Goal: Task Accomplishment & Management: Complete application form

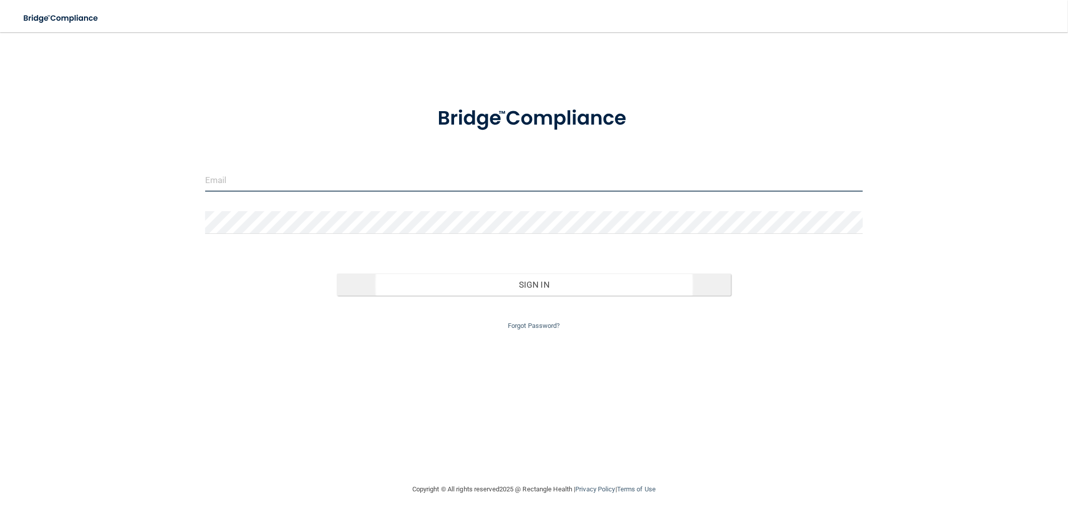
type input "[EMAIL_ADDRESS][DOMAIN_NAME]"
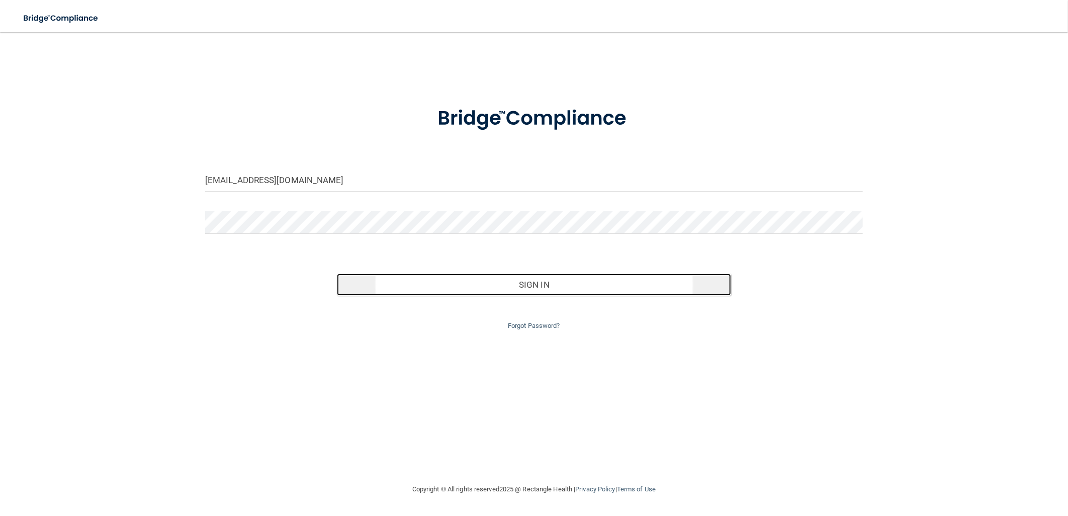
click at [402, 284] on button "Sign In" at bounding box center [534, 284] width 395 height 22
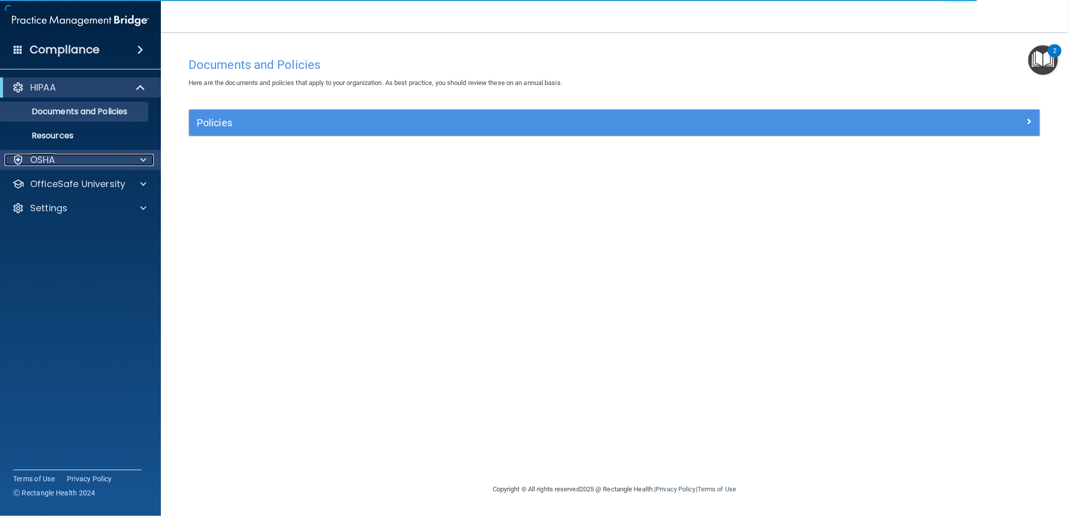
click at [143, 158] on span at bounding box center [143, 160] width 6 height 12
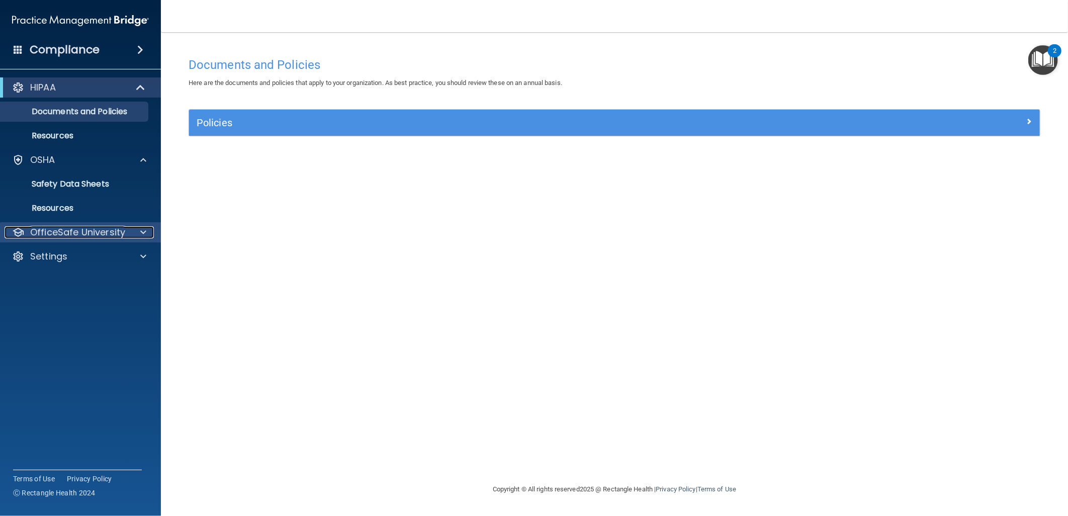
click at [144, 234] on span at bounding box center [143, 232] width 6 height 12
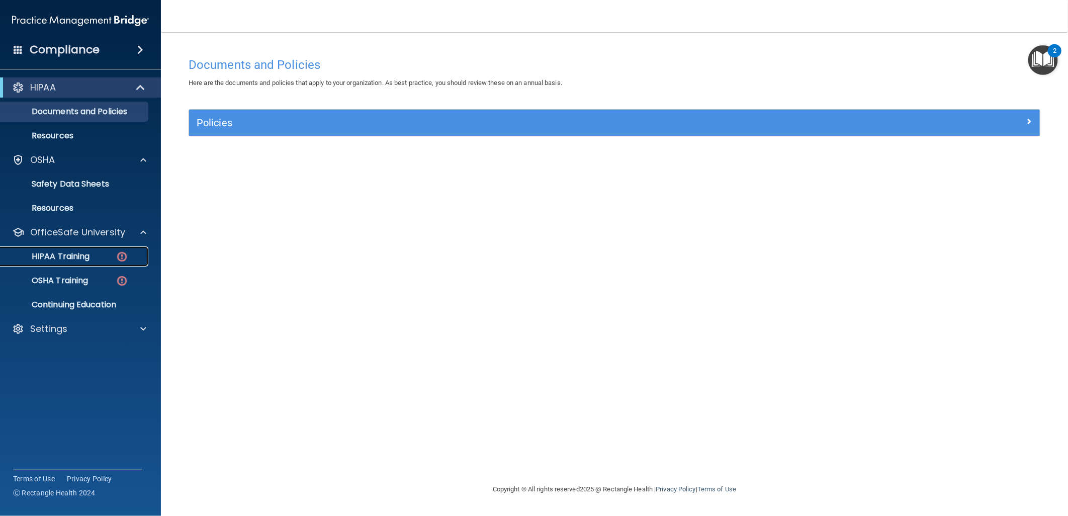
click at [70, 259] on p "HIPAA Training" at bounding box center [48, 256] width 83 height 10
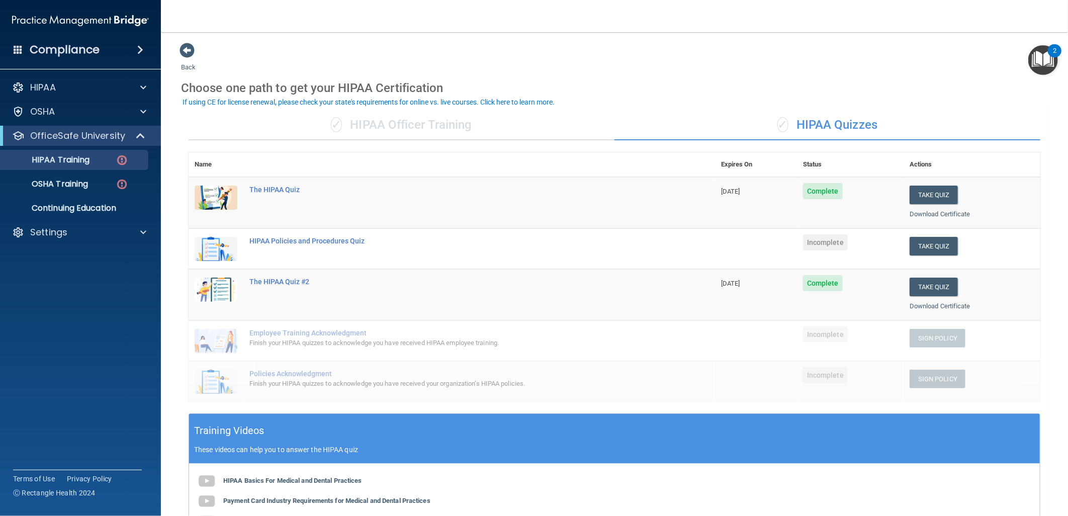
click at [806, 123] on div "✓ HIPAA Quizzes" at bounding box center [827, 125] width 426 height 30
click at [932, 245] on button "Take Quiz" at bounding box center [933, 246] width 48 height 19
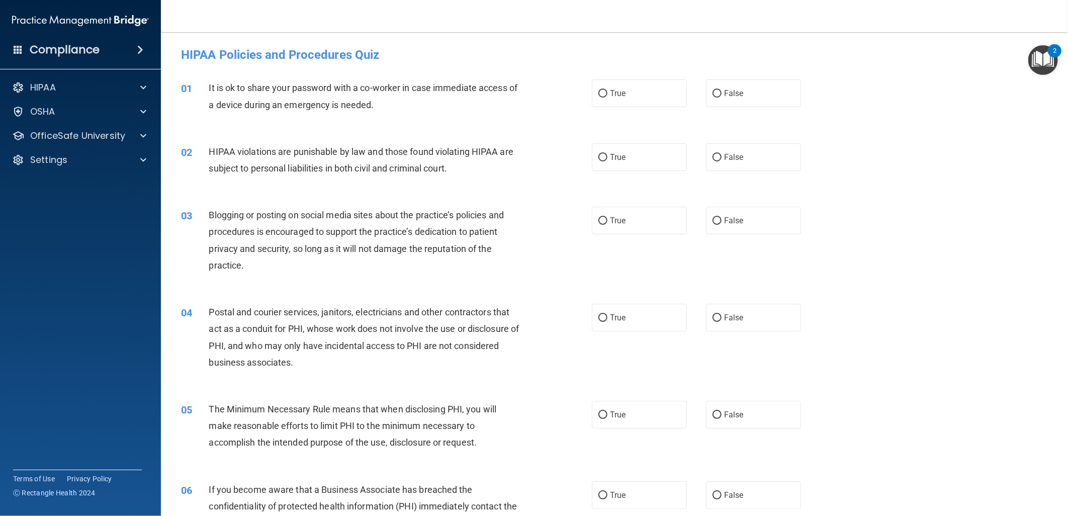
click at [691, 101] on div "True False" at bounding box center [706, 93] width 228 height 28
click at [644, 98] on label "True" at bounding box center [639, 93] width 95 height 28
click at [607, 98] on input "True" at bounding box center [602, 94] width 9 height 8
radio input "true"
click at [650, 158] on label "True" at bounding box center [639, 157] width 95 height 28
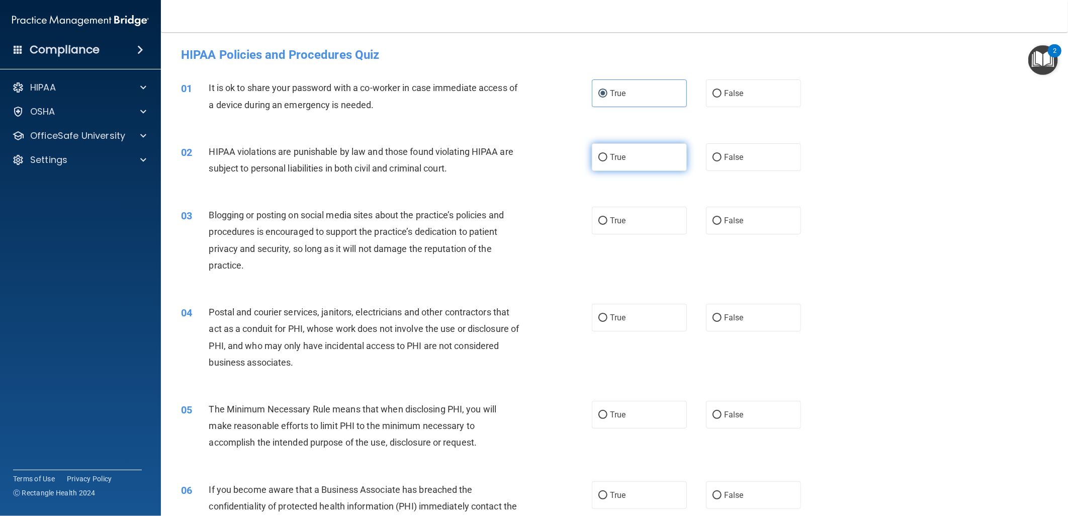
click at [607, 158] on input "True" at bounding box center [602, 158] width 9 height 8
radio input "true"
click at [631, 227] on label "True" at bounding box center [639, 221] width 95 height 28
click at [607, 225] on input "True" at bounding box center [602, 221] width 9 height 8
radio input "true"
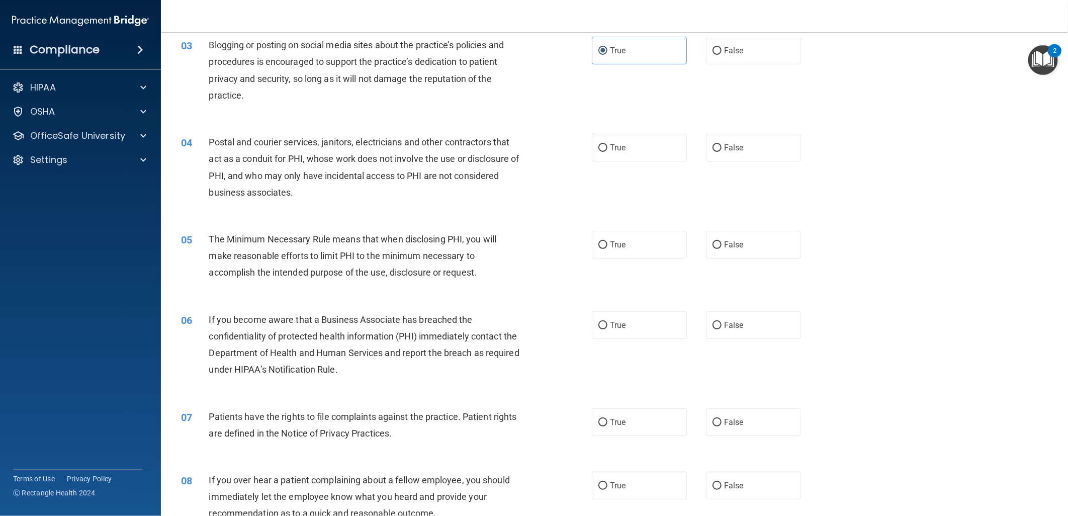
scroll to position [181, 0]
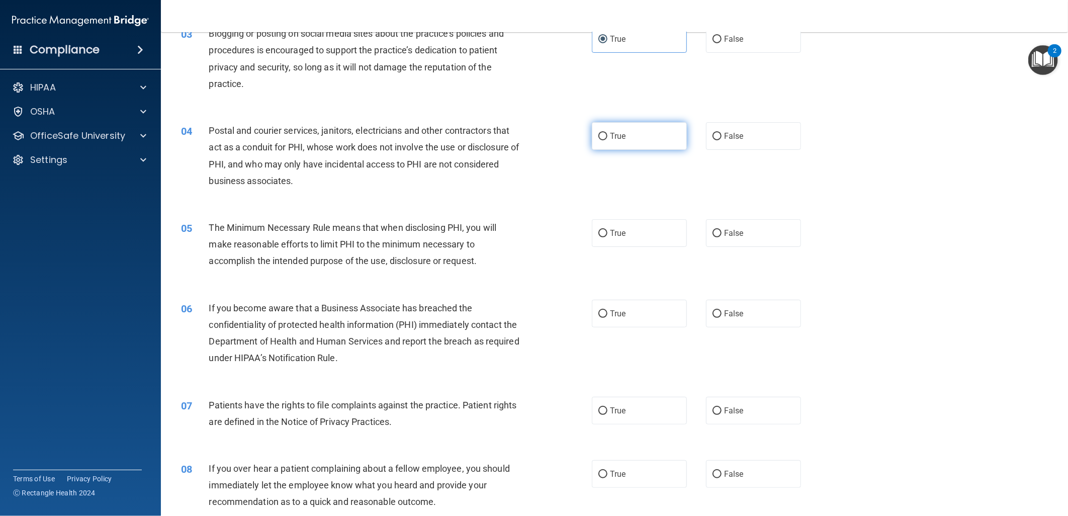
click at [638, 145] on label "True" at bounding box center [639, 136] width 95 height 28
click at [607, 140] on input "True" at bounding box center [602, 137] width 9 height 8
radio input "true"
click at [712, 140] on input "False" at bounding box center [716, 137] width 9 height 8
radio input "true"
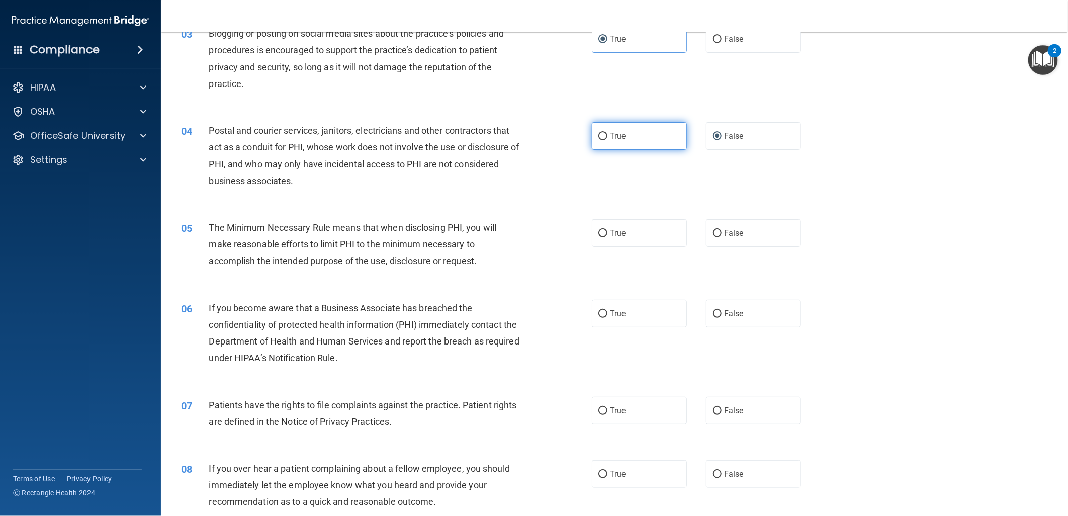
click at [660, 136] on label "True" at bounding box center [639, 136] width 95 height 28
click at [607, 136] on input "True" at bounding box center [602, 137] width 9 height 8
radio input "true"
radio input "false"
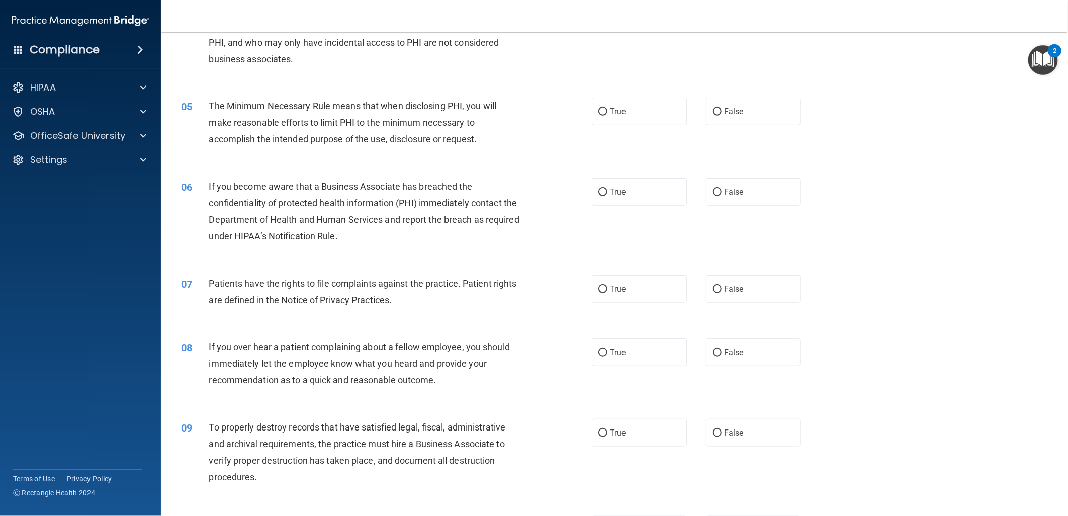
scroll to position [309, 0]
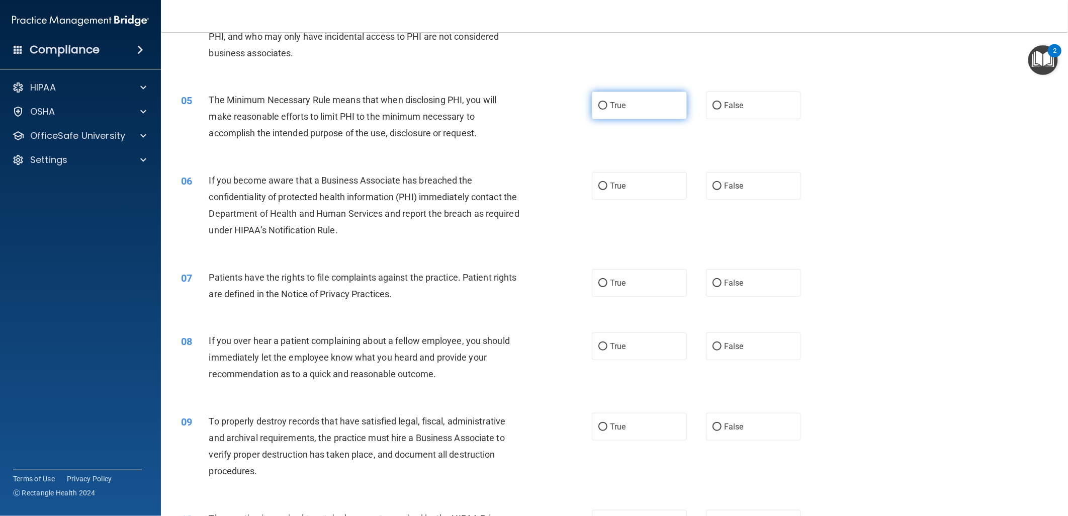
click at [634, 107] on label "True" at bounding box center [639, 105] width 95 height 28
click at [607, 107] on input "True" at bounding box center [602, 106] width 9 height 8
radio input "true"
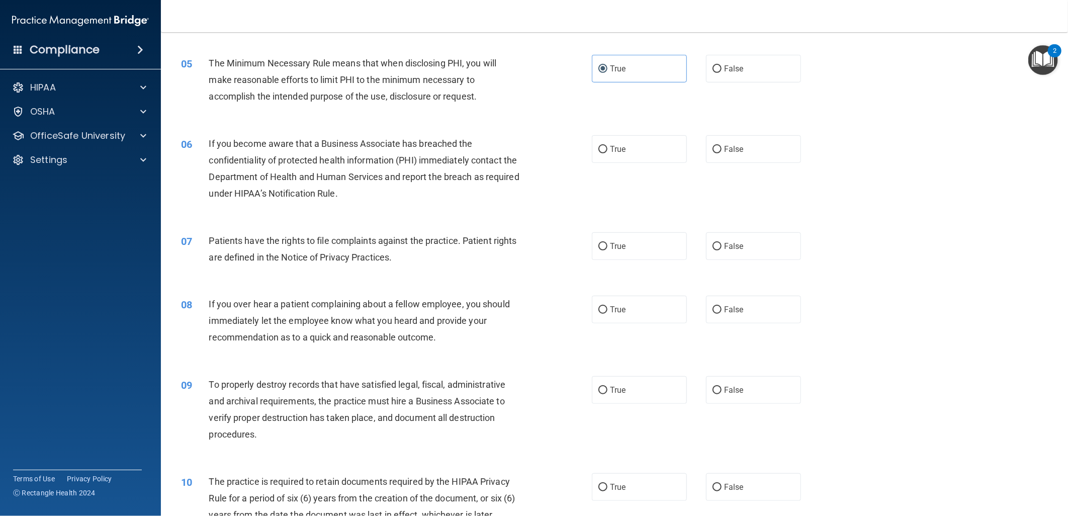
scroll to position [365, 0]
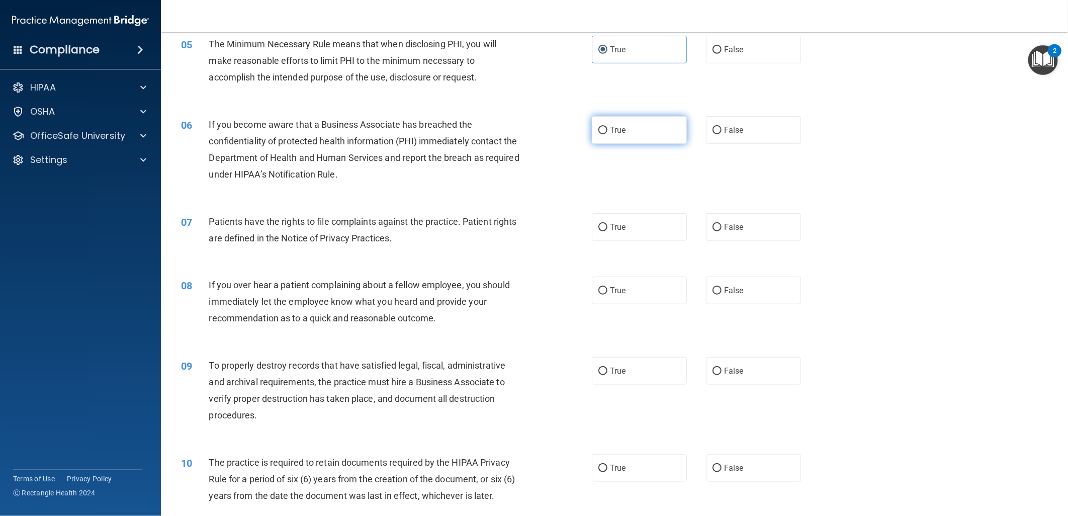
click at [630, 138] on label "True" at bounding box center [639, 130] width 95 height 28
click at [607, 134] on input "True" at bounding box center [602, 131] width 9 height 8
radio input "true"
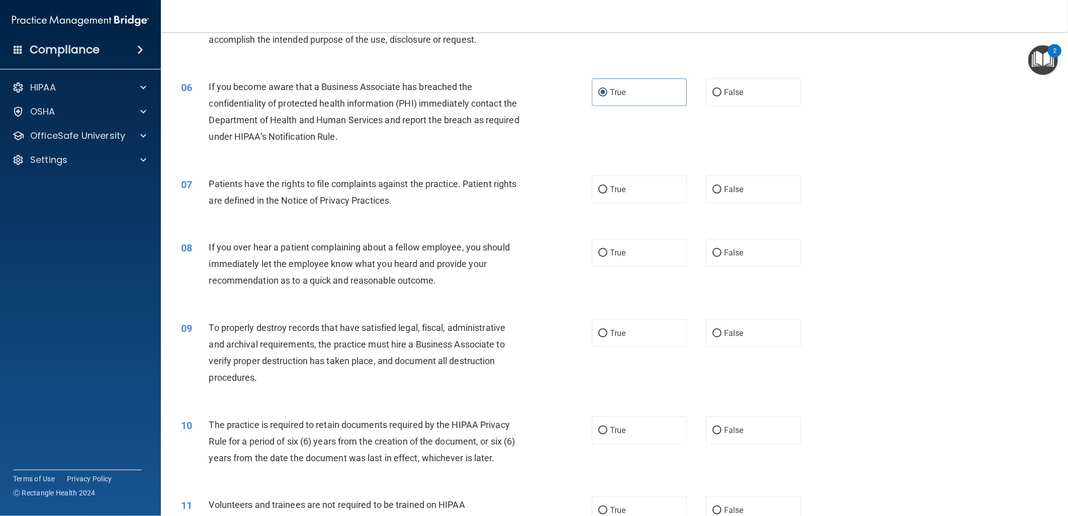
scroll to position [477, 0]
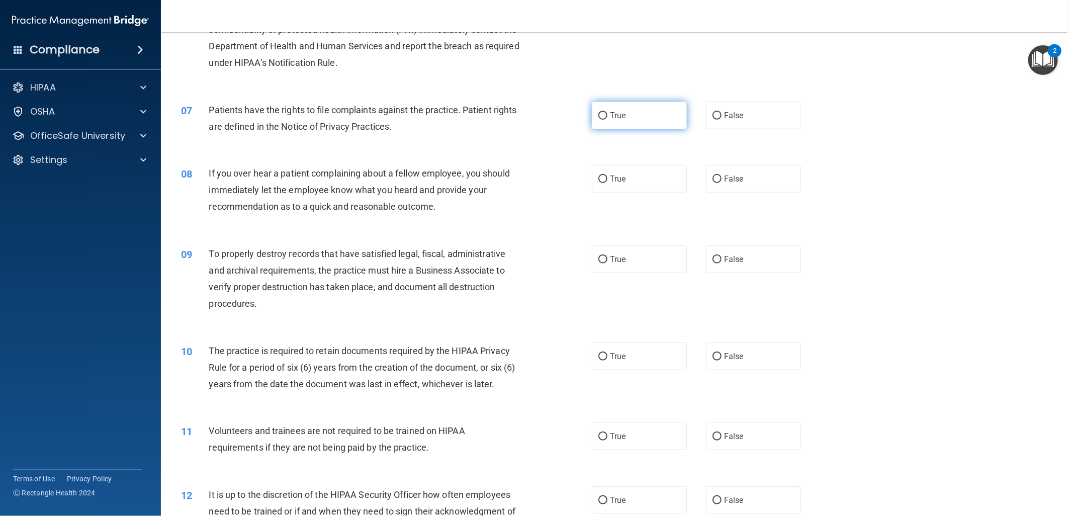
click at [625, 120] on label "True" at bounding box center [639, 116] width 95 height 28
click at [607, 120] on input "True" at bounding box center [602, 116] width 9 height 8
radio input "true"
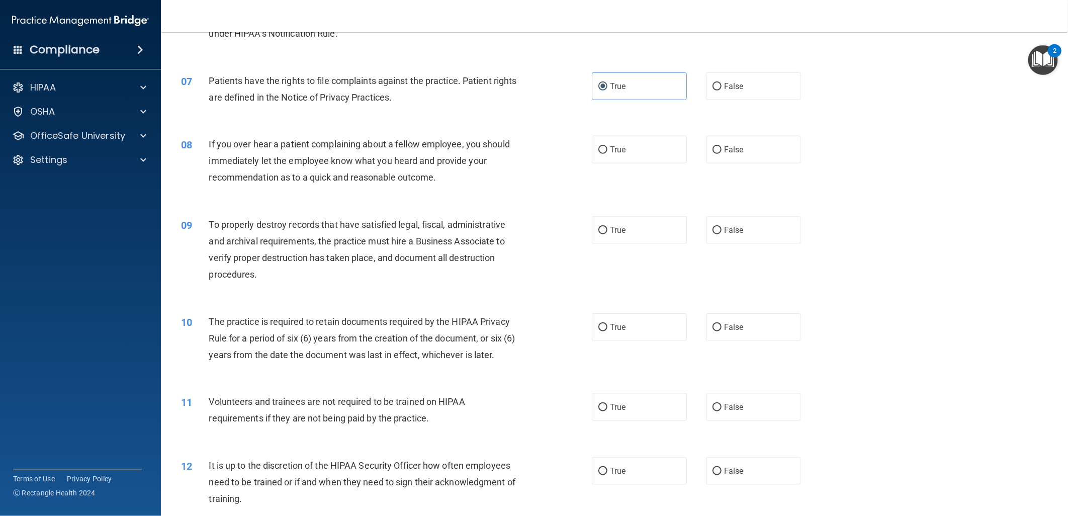
scroll to position [533, 0]
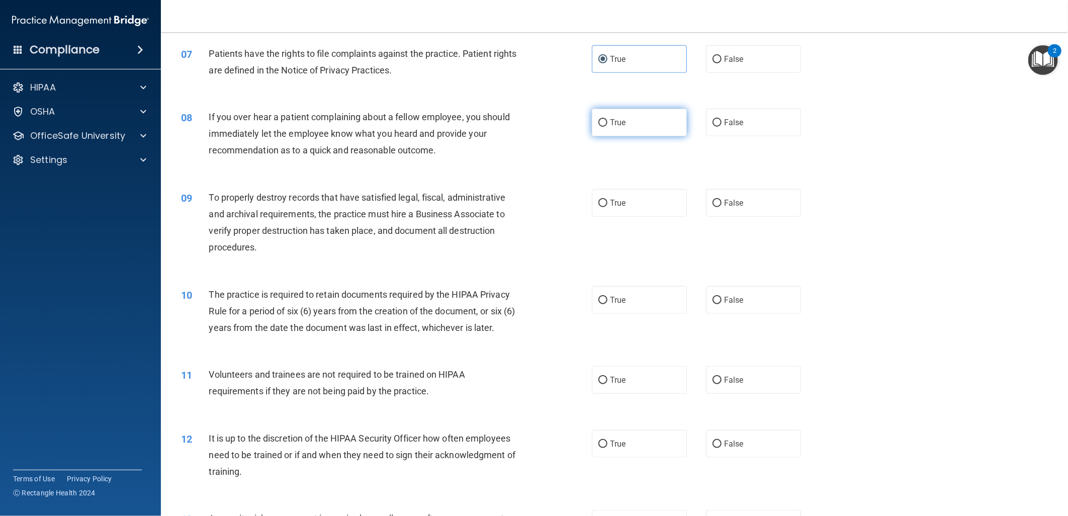
click at [599, 115] on label "True" at bounding box center [639, 123] width 95 height 28
click at [599, 119] on input "True" at bounding box center [602, 123] width 9 height 8
radio input "true"
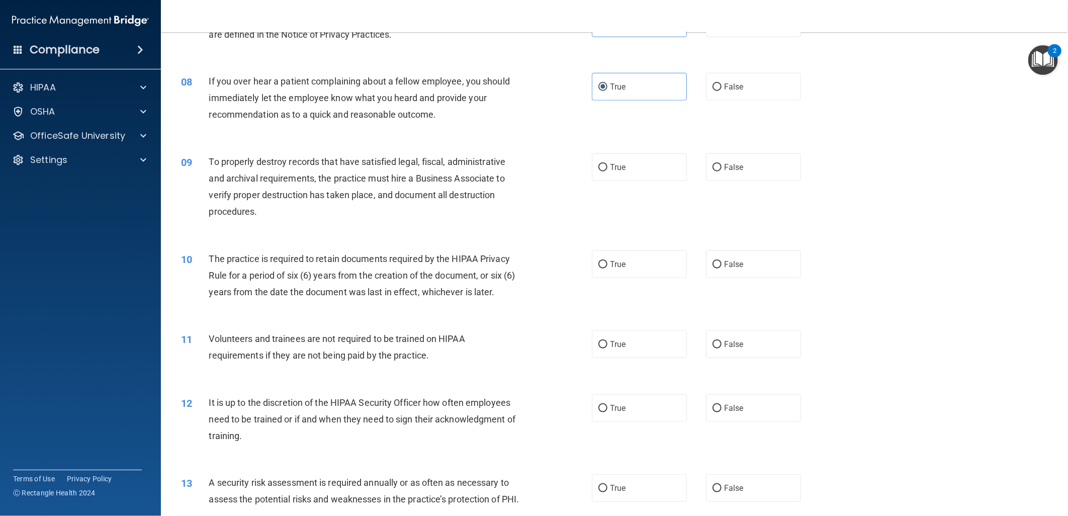
scroll to position [589, 0]
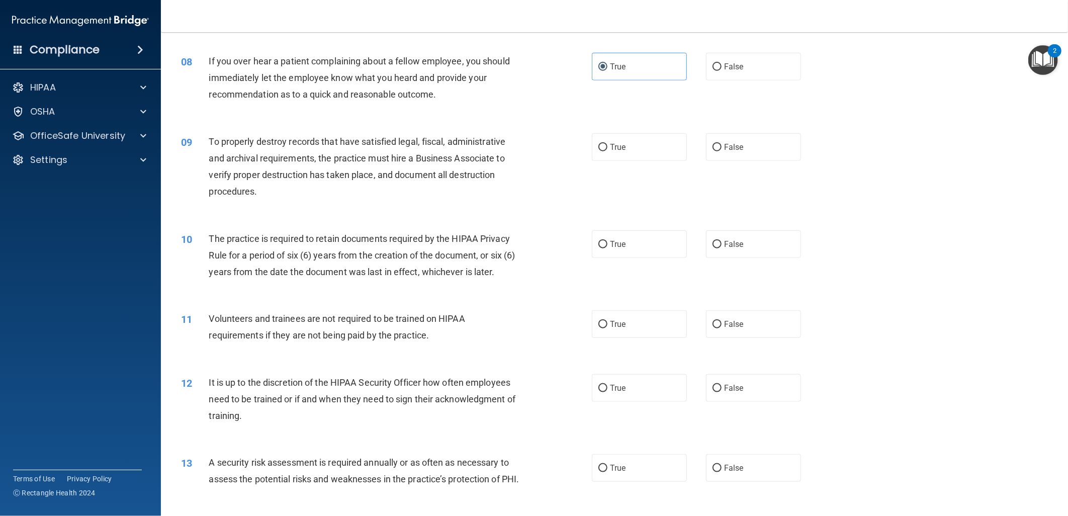
click at [658, 127] on div "09 To properly destroy records that have satisfied legal, fiscal, administrativ…" at bounding box center [614, 169] width 882 height 97
click at [643, 151] on label "True" at bounding box center [639, 147] width 95 height 28
click at [607, 151] on input "True" at bounding box center [602, 148] width 9 height 8
radio input "true"
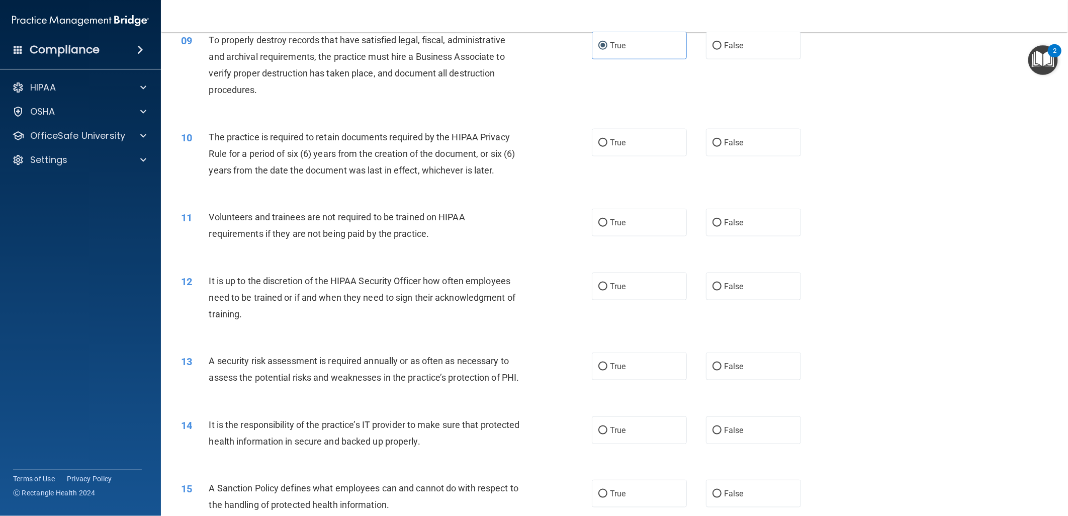
scroll to position [700, 0]
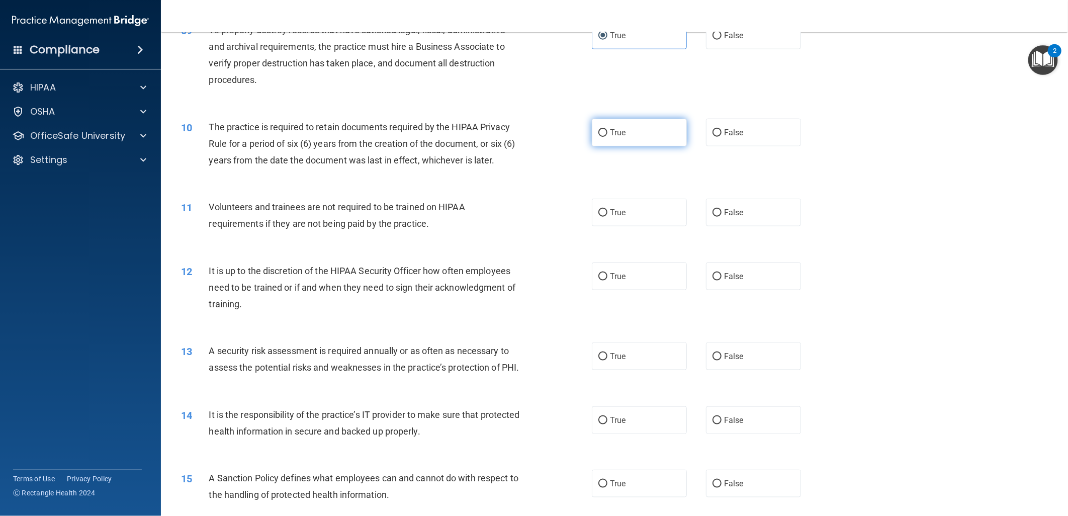
click at [633, 139] on label "True" at bounding box center [639, 133] width 95 height 28
click at [607, 137] on input "True" at bounding box center [602, 133] width 9 height 8
radio input "true"
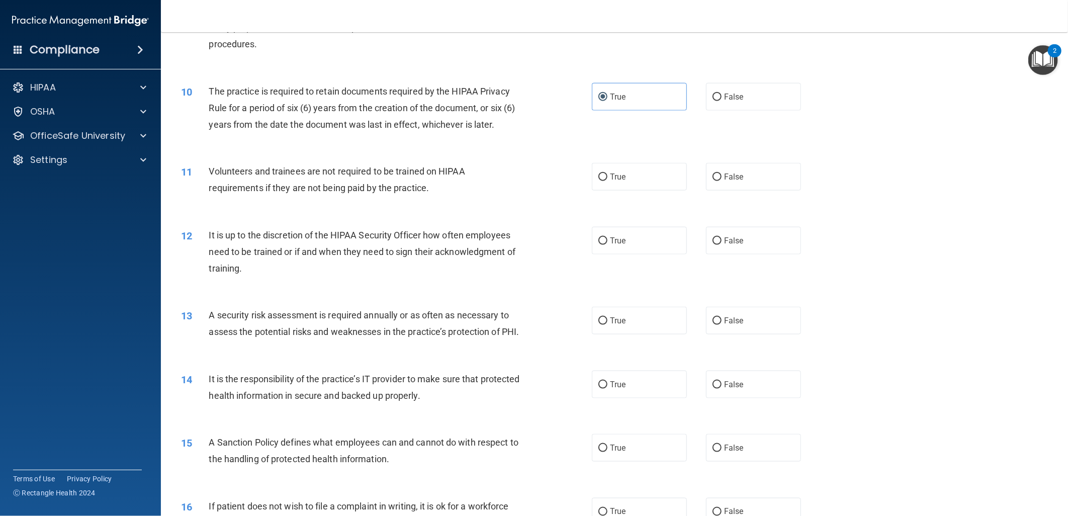
scroll to position [756, 0]
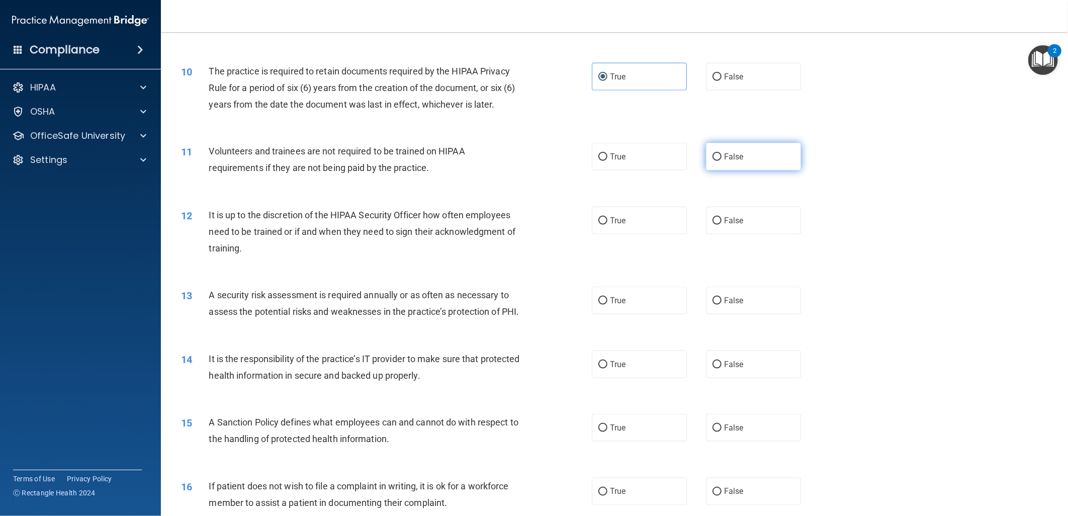
click at [762, 157] on label "False" at bounding box center [753, 157] width 95 height 28
click at [721, 157] on input "False" at bounding box center [716, 157] width 9 height 8
radio input "true"
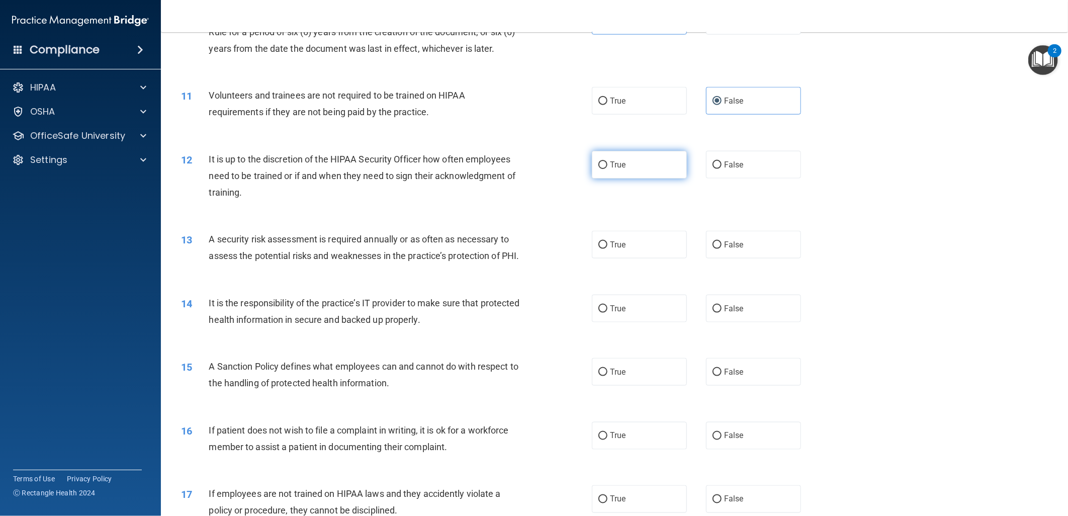
click at [628, 172] on label "True" at bounding box center [639, 165] width 95 height 28
click at [607, 169] on input "True" at bounding box center [602, 165] width 9 height 8
radio input "true"
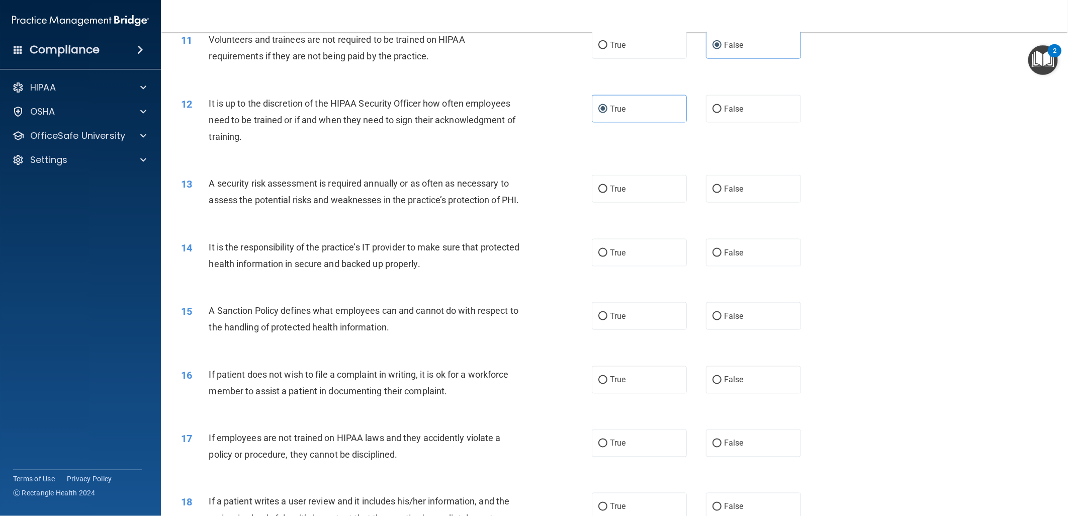
scroll to position [923, 0]
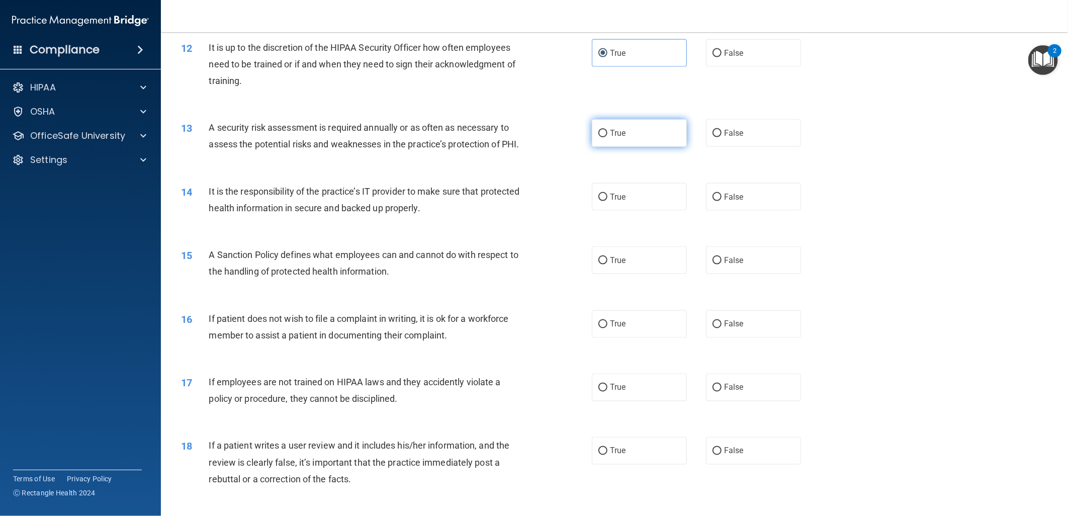
click at [627, 133] on label "True" at bounding box center [639, 133] width 95 height 28
click at [607, 133] on input "True" at bounding box center [602, 134] width 9 height 8
radio input "true"
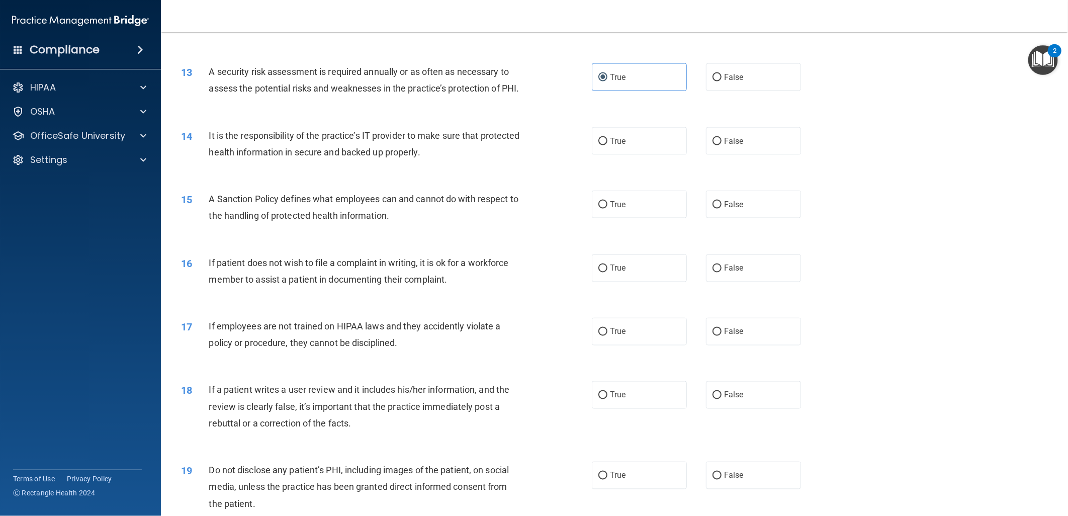
scroll to position [1036, 0]
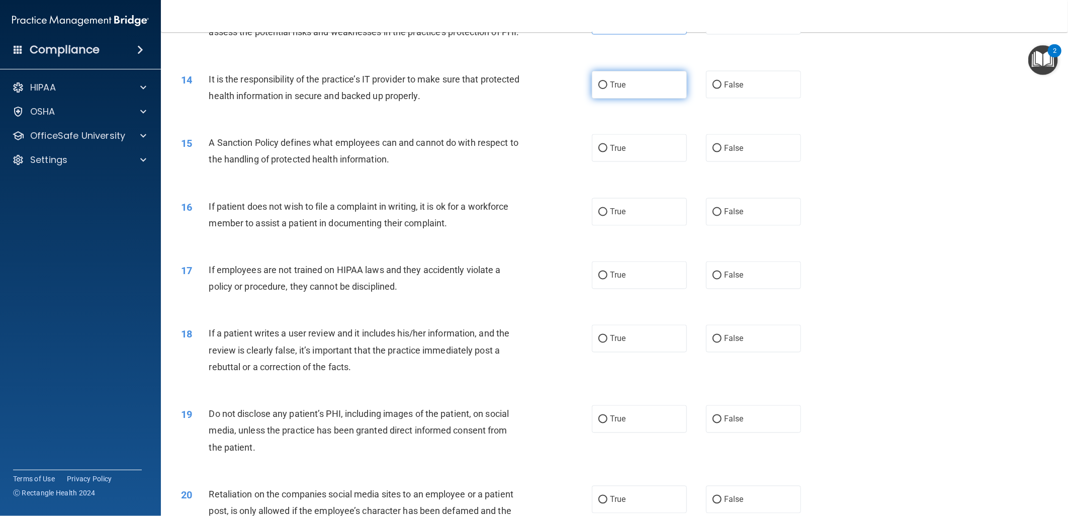
click at [617, 89] on span "True" at bounding box center [618, 85] width 16 height 10
click at [607, 89] on input "True" at bounding box center [602, 85] width 9 height 8
radio input "true"
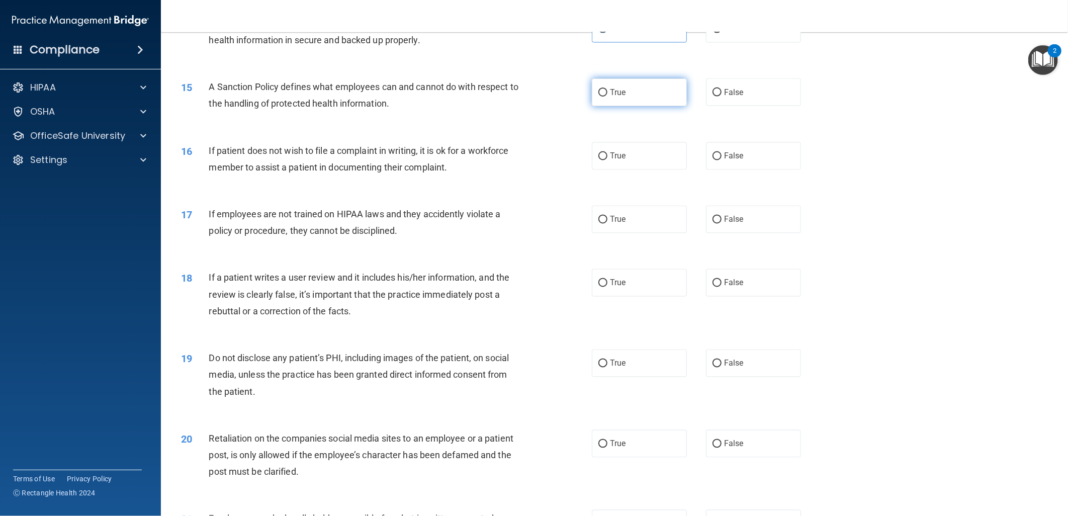
click at [592, 106] on label "True" at bounding box center [639, 92] width 95 height 28
click at [598, 97] on input "True" at bounding box center [602, 93] width 9 height 8
radio input "true"
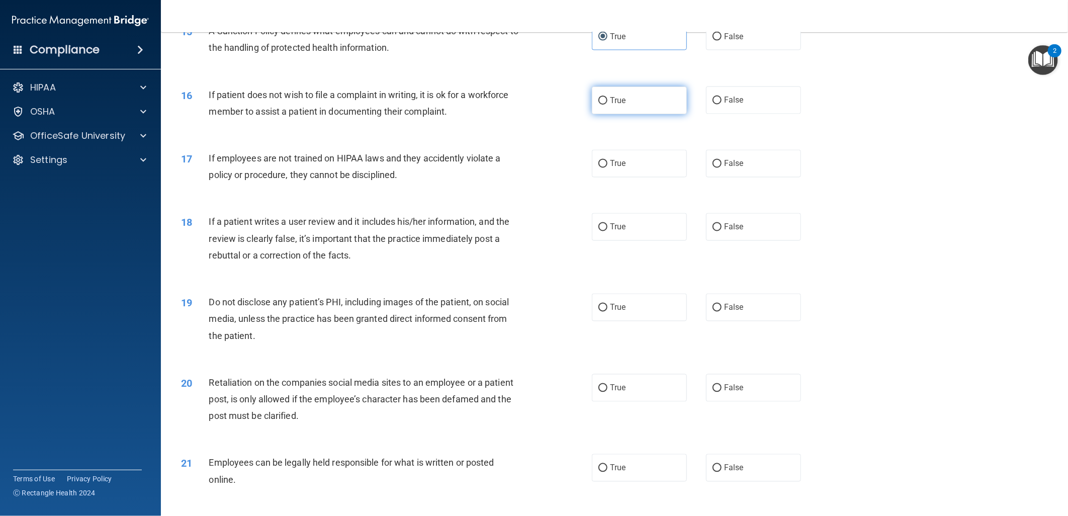
click at [599, 114] on label "True" at bounding box center [639, 100] width 95 height 28
click at [599, 105] on input "True" at bounding box center [602, 101] width 9 height 8
radio input "true"
click at [616, 168] on span "True" at bounding box center [618, 164] width 16 height 10
click at [607, 168] on input "True" at bounding box center [602, 164] width 9 height 8
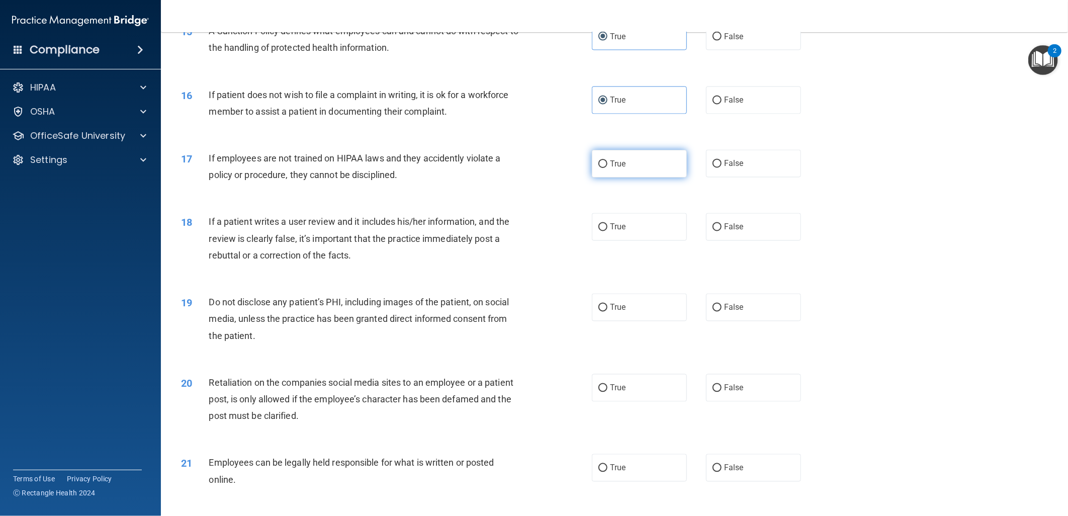
radio input "true"
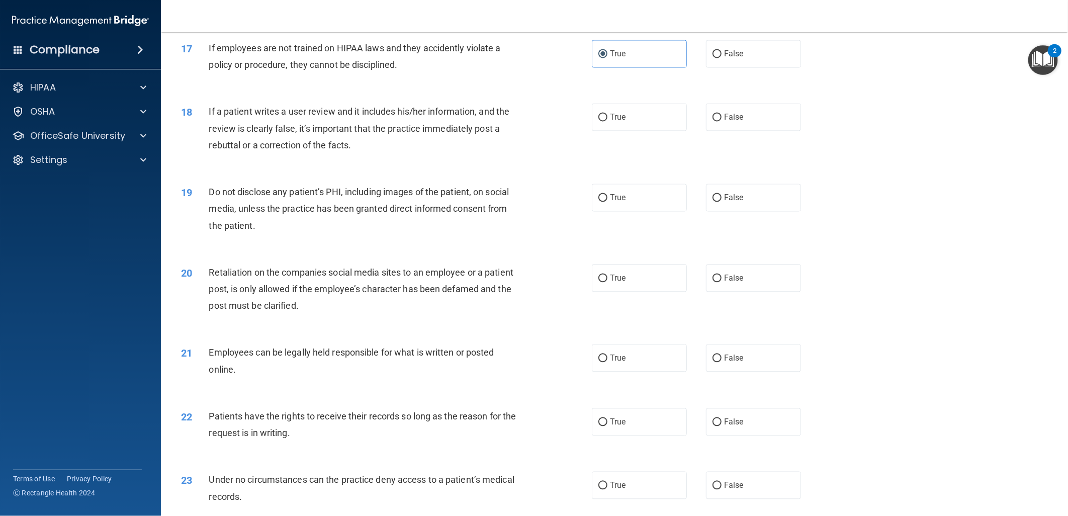
scroll to position [1259, 0]
click at [624, 129] on label "True" at bounding box center [639, 116] width 95 height 28
click at [607, 120] on input "True" at bounding box center [602, 116] width 9 height 8
radio input "true"
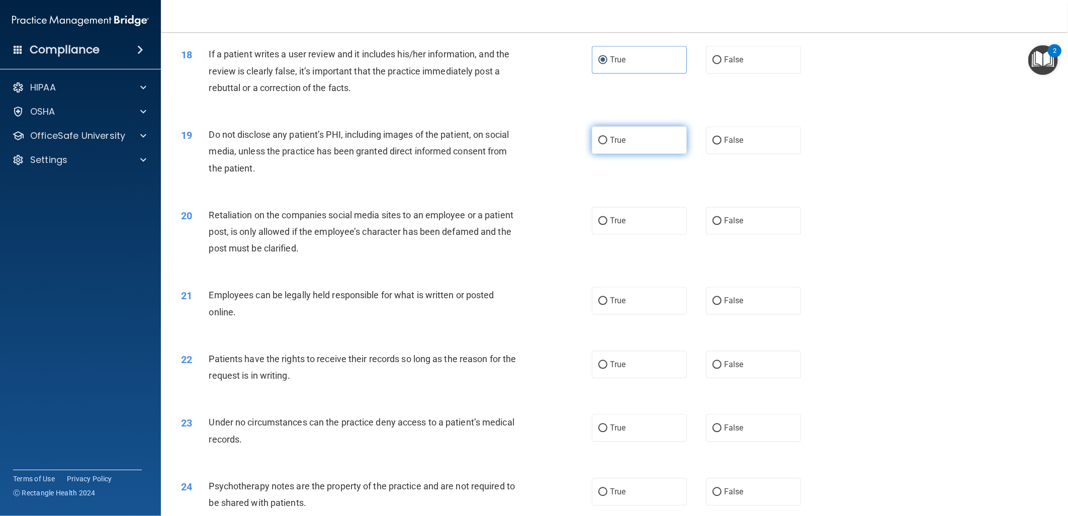
click at [611, 145] on span "True" at bounding box center [618, 140] width 16 height 10
click at [607, 144] on input "True" at bounding box center [602, 141] width 9 height 8
radio input "true"
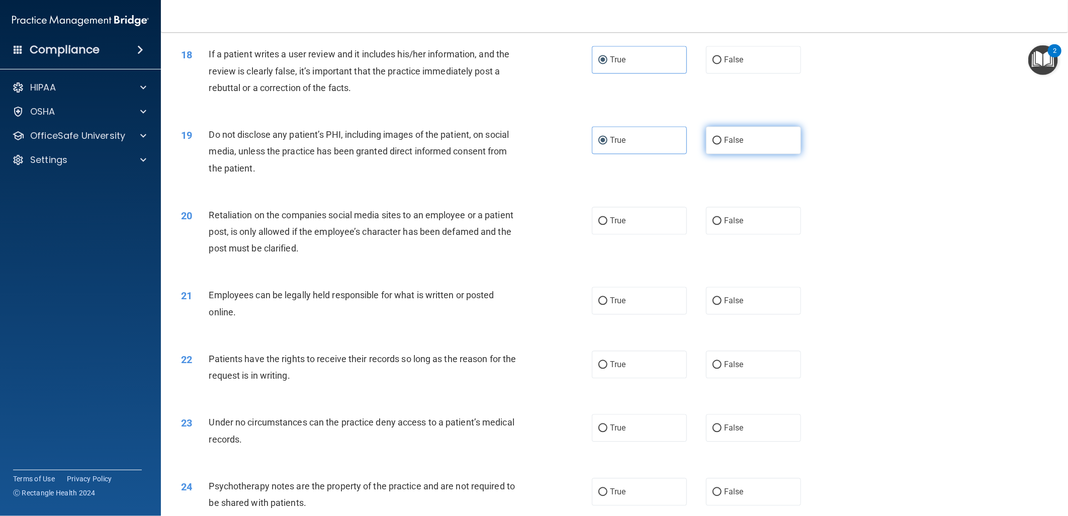
click at [724, 145] on span "False" at bounding box center [734, 140] width 20 height 10
click at [720, 144] on input "False" at bounding box center [716, 141] width 9 height 8
radio input "true"
radio input "false"
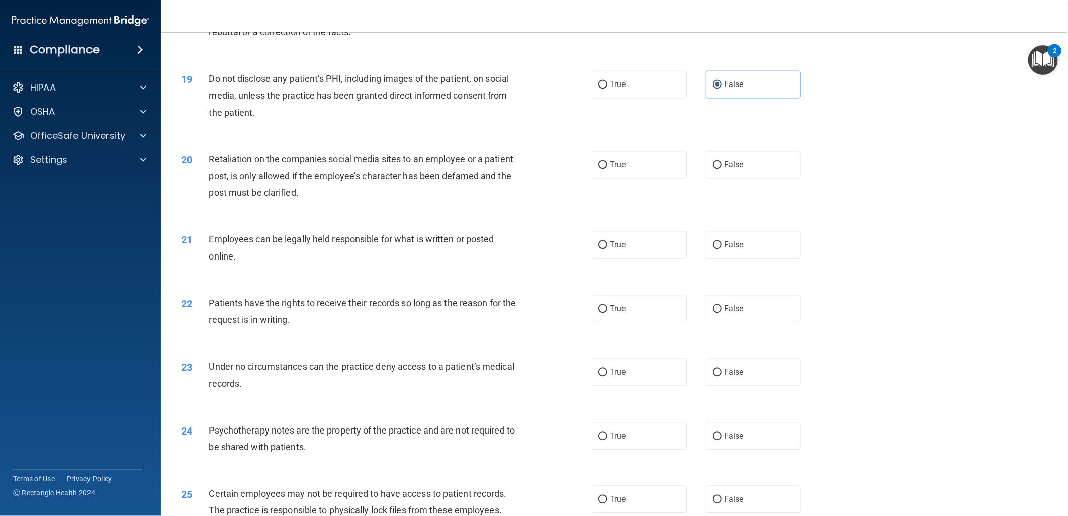
scroll to position [1426, 0]
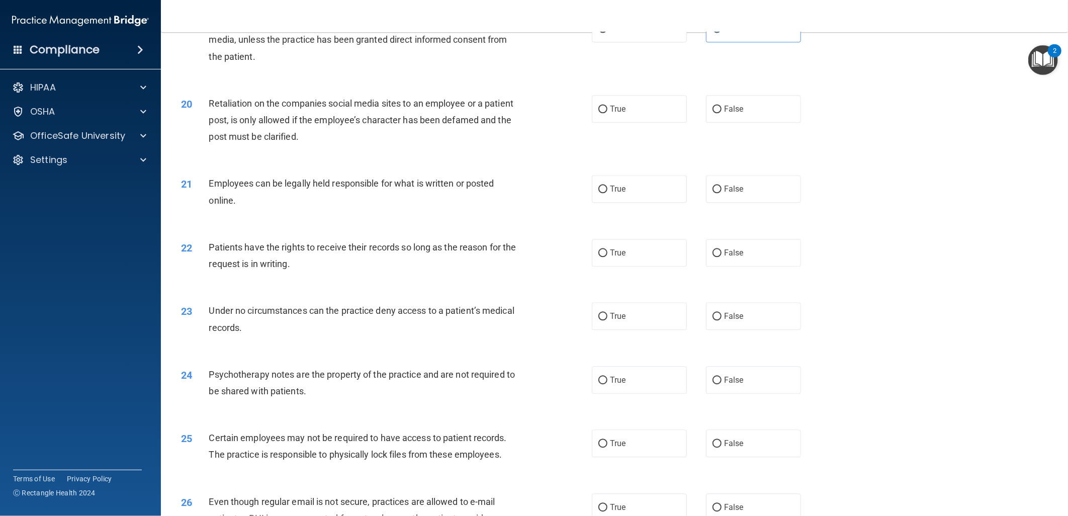
click at [743, 142] on div "20 Retaliation on the companies social media sites to an employee or a patient …" at bounding box center [614, 122] width 882 height 80
click at [743, 123] on label "False" at bounding box center [753, 109] width 95 height 28
click at [721, 113] on input "False" at bounding box center [716, 110] width 9 height 8
radio input "true"
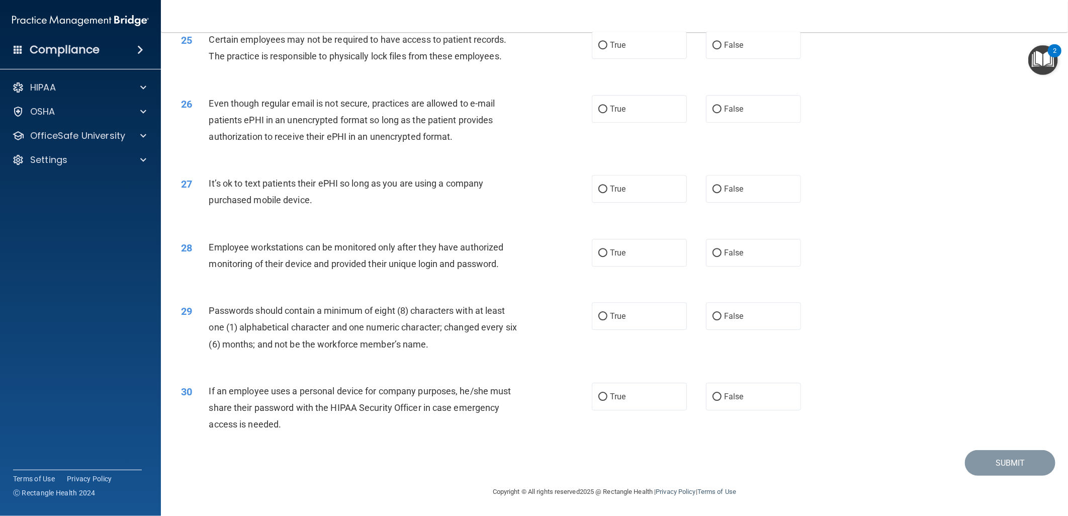
scroll to position [1841, 0]
click at [602, 396] on input "True" at bounding box center [602, 397] width 9 height 8
radio input "true"
click at [604, 324] on label "True" at bounding box center [639, 316] width 95 height 28
click at [604, 320] on input "True" at bounding box center [602, 317] width 9 height 8
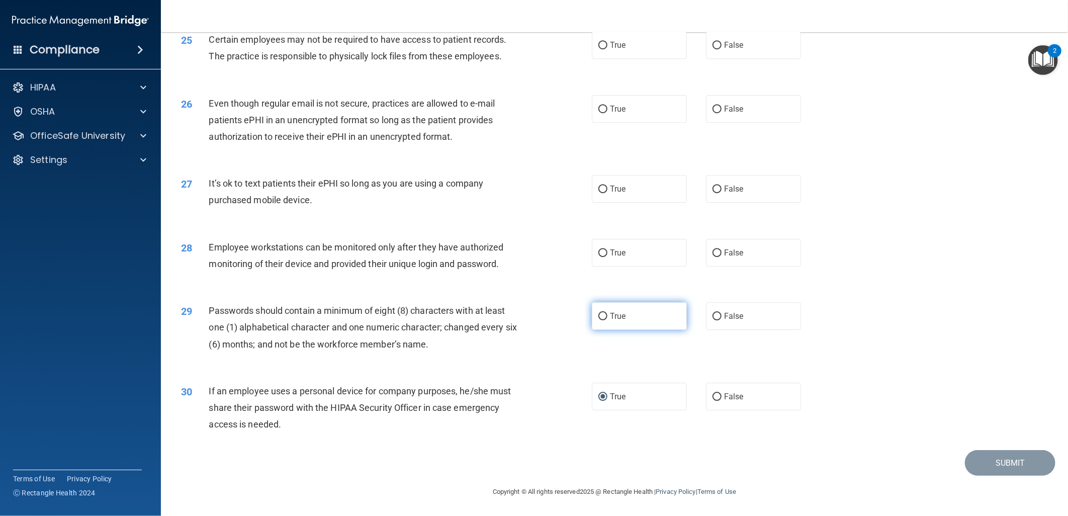
radio input "true"
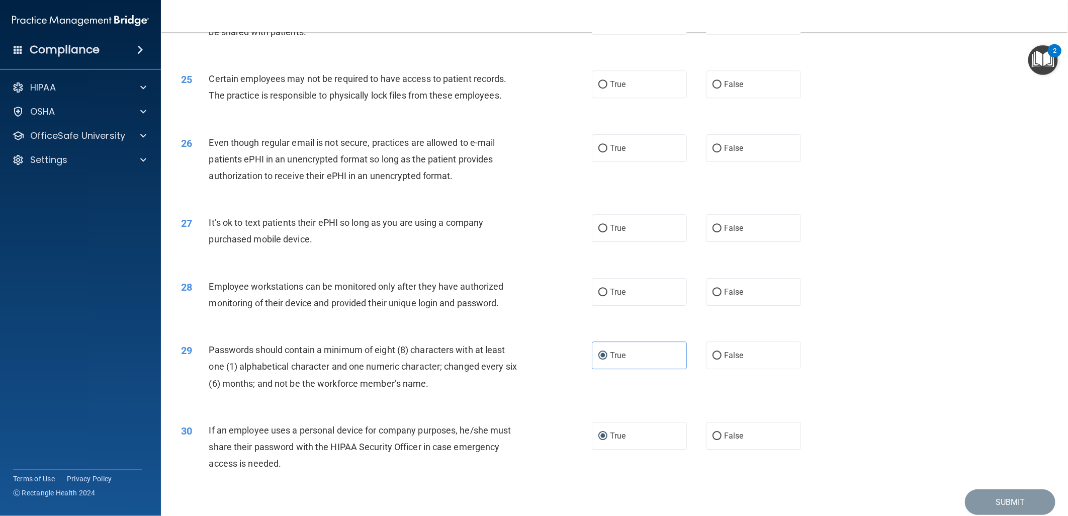
scroll to position [1729, 0]
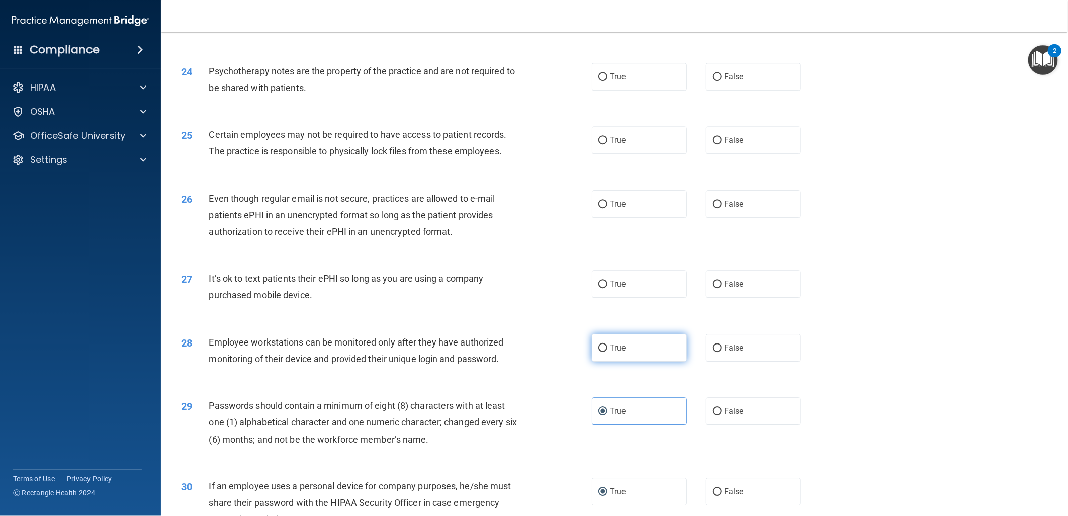
click at [612, 352] on span "True" at bounding box center [618, 348] width 16 height 10
click at [607, 352] on input "True" at bounding box center [602, 348] width 9 height 8
radio input "true"
click at [636, 298] on label "True" at bounding box center [639, 284] width 95 height 28
click at [607, 288] on input "True" at bounding box center [602, 284] width 9 height 8
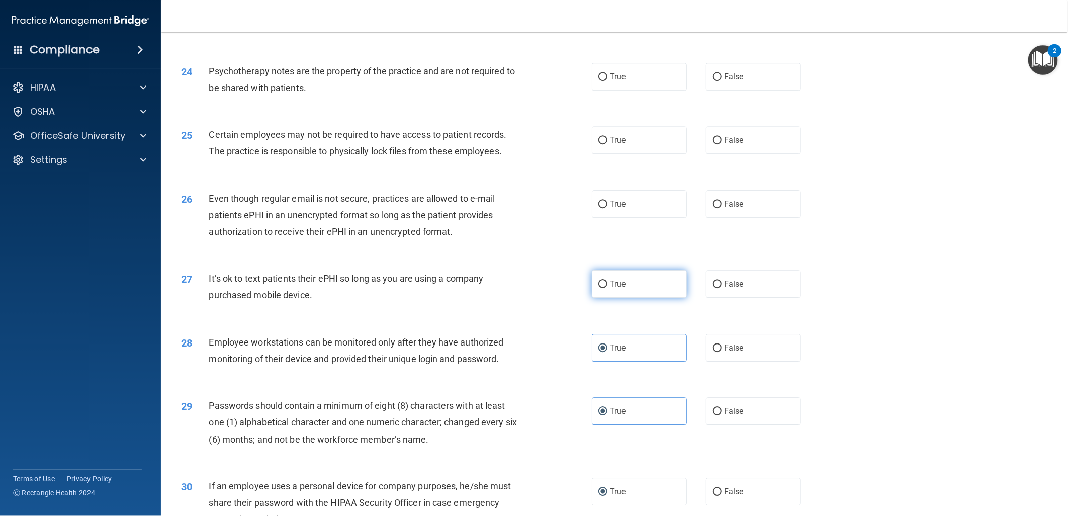
radio input "true"
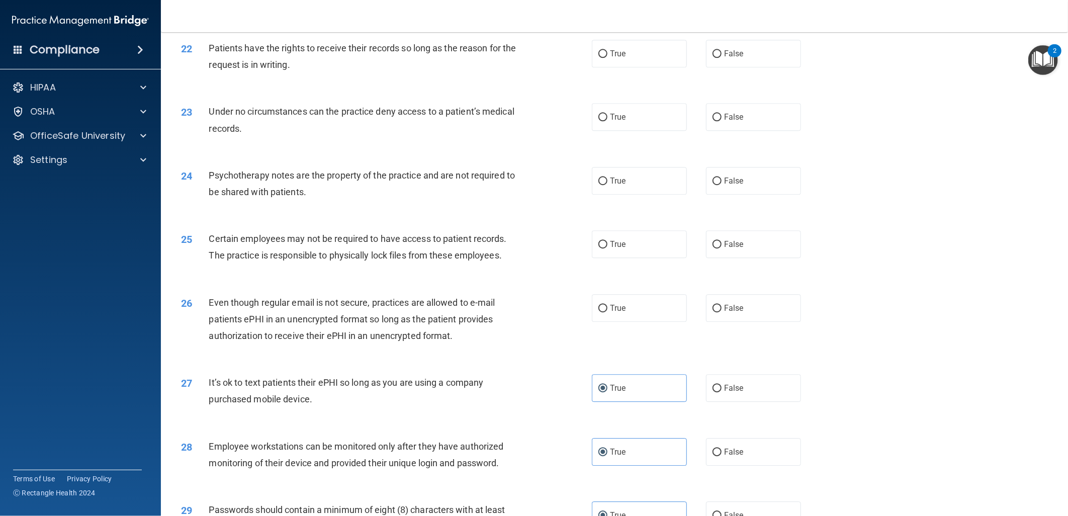
scroll to position [1617, 0]
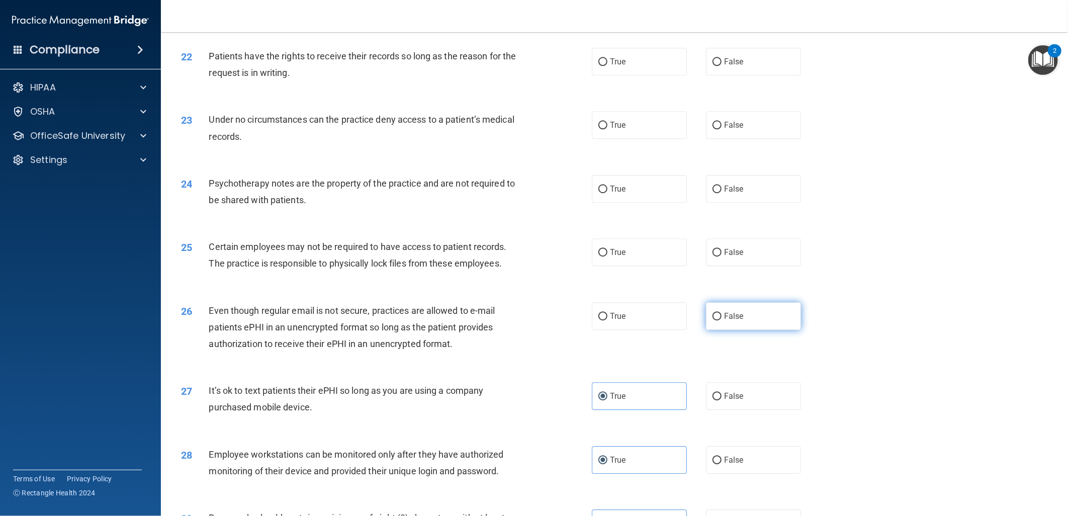
click at [706, 330] on label "False" at bounding box center [753, 316] width 95 height 28
click at [712, 320] on input "False" at bounding box center [716, 317] width 9 height 8
radio input "true"
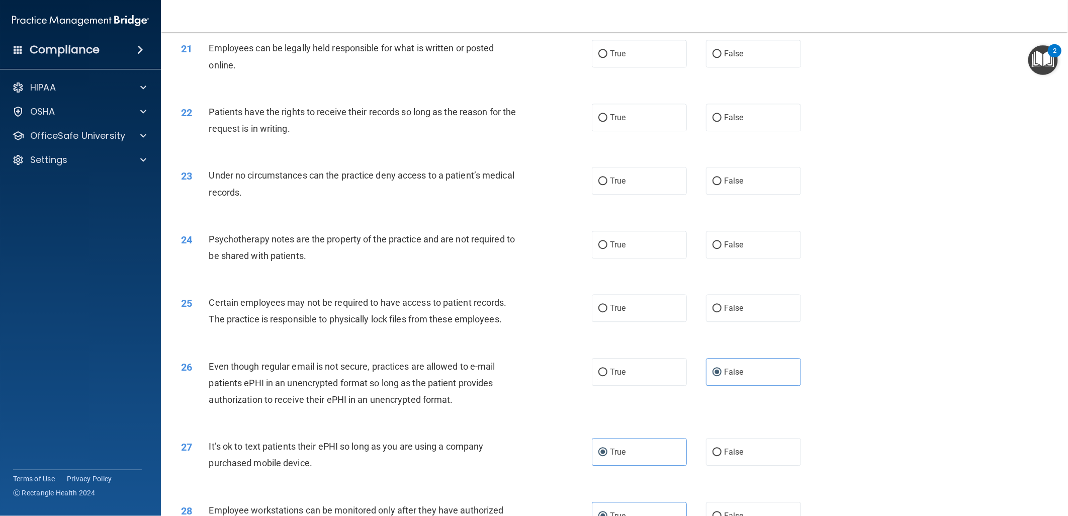
scroll to position [1505, 0]
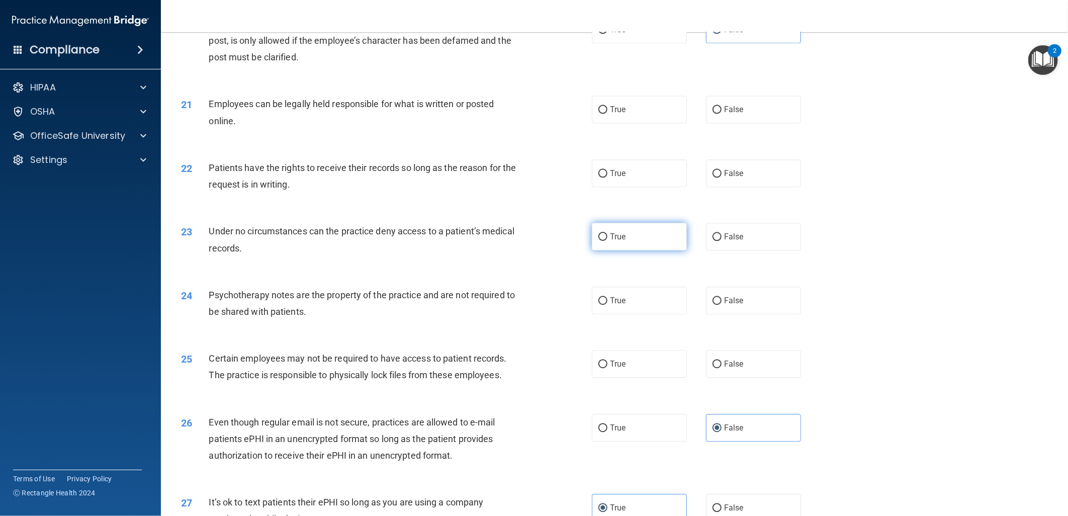
click at [598, 241] on input "True" at bounding box center [602, 237] width 9 height 8
radio input "true"
click at [619, 305] on span "True" at bounding box center [618, 301] width 16 height 10
click at [607, 305] on input "True" at bounding box center [602, 301] width 9 height 8
radio input "true"
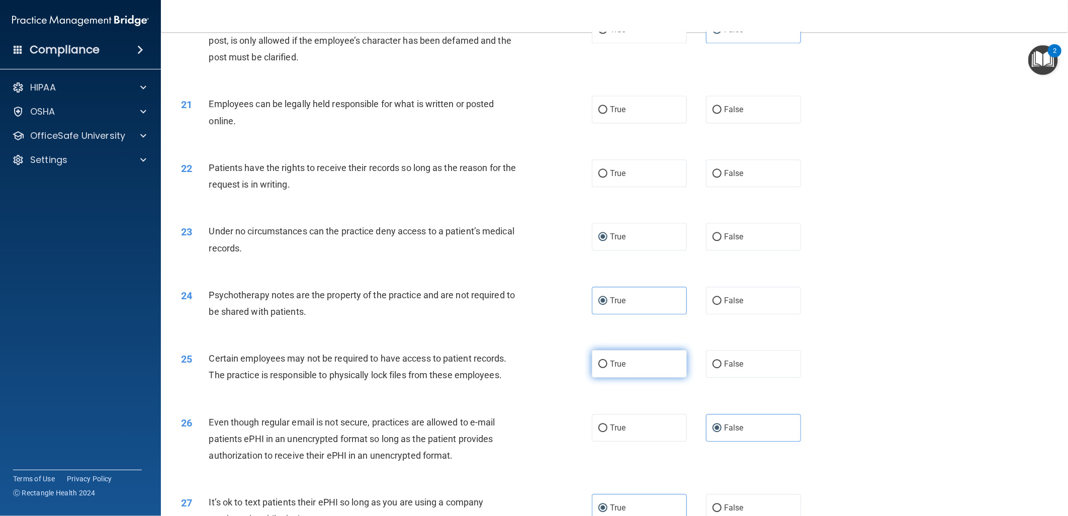
click at [602, 368] on input "True" at bounding box center [602, 364] width 9 height 8
radio input "true"
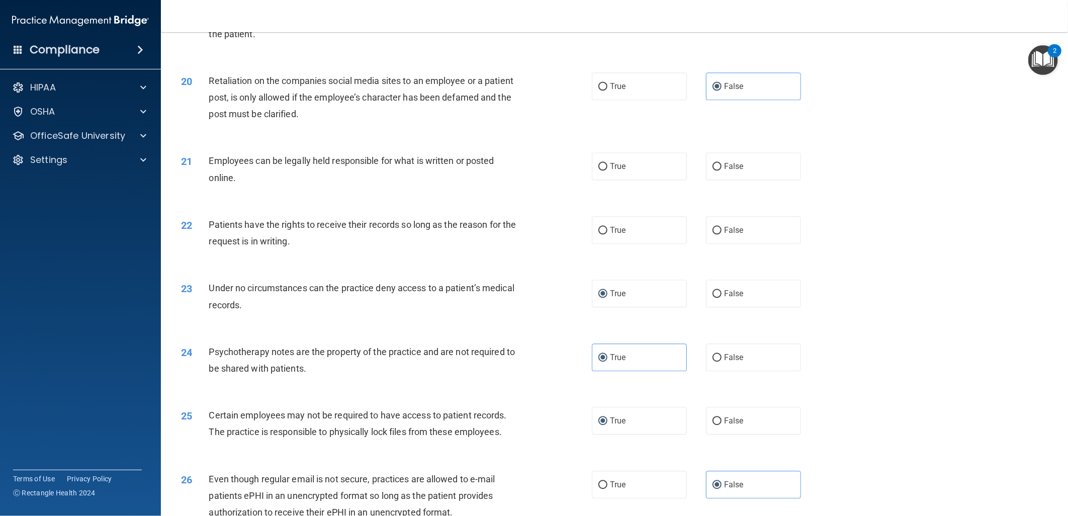
scroll to position [1394, 0]
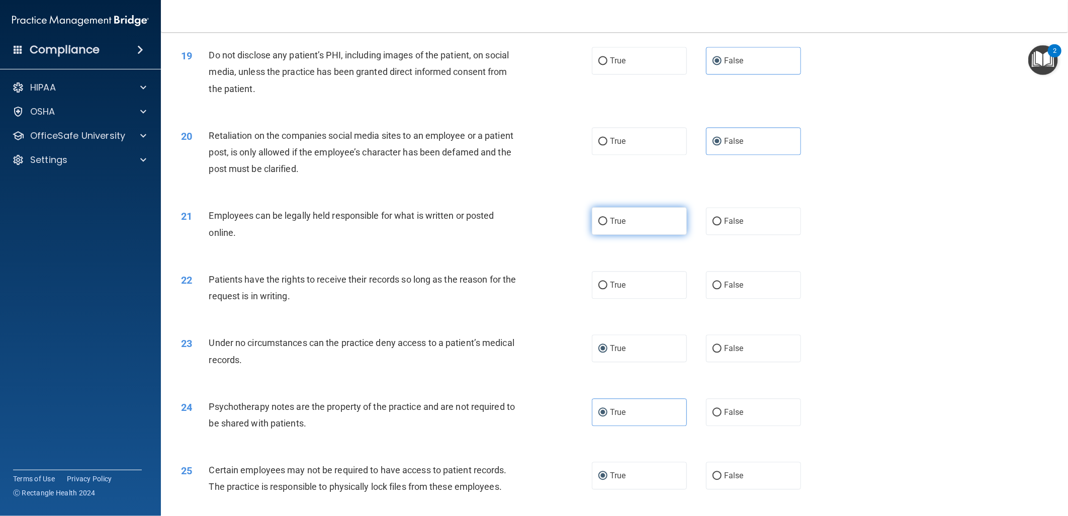
click at [616, 232] on label "True" at bounding box center [639, 221] width 95 height 28
click at [607, 225] on input "True" at bounding box center [602, 222] width 9 height 8
radio input "true"
click at [630, 299] on label "True" at bounding box center [639, 285] width 95 height 28
click at [607, 289] on input "True" at bounding box center [602, 285] width 9 height 8
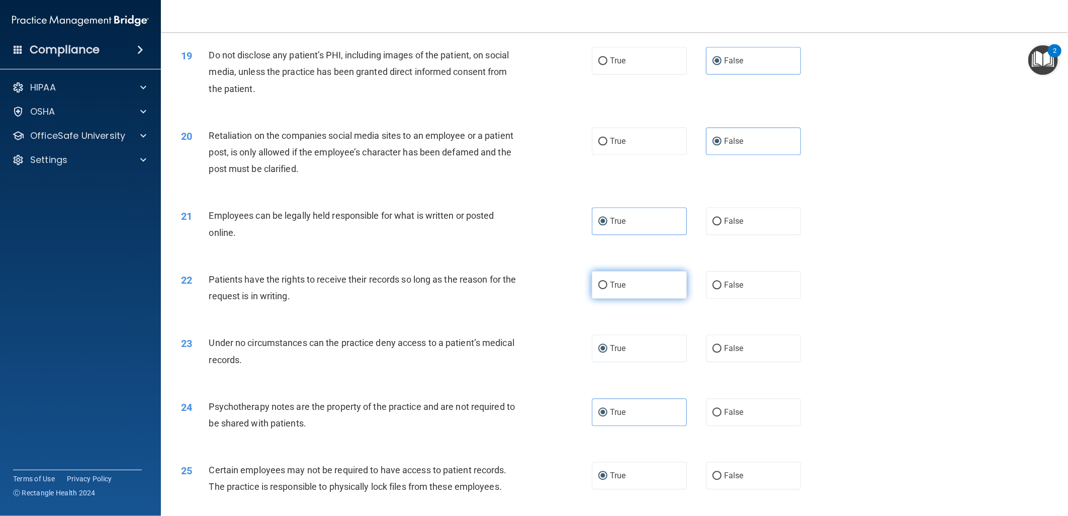
radio input "true"
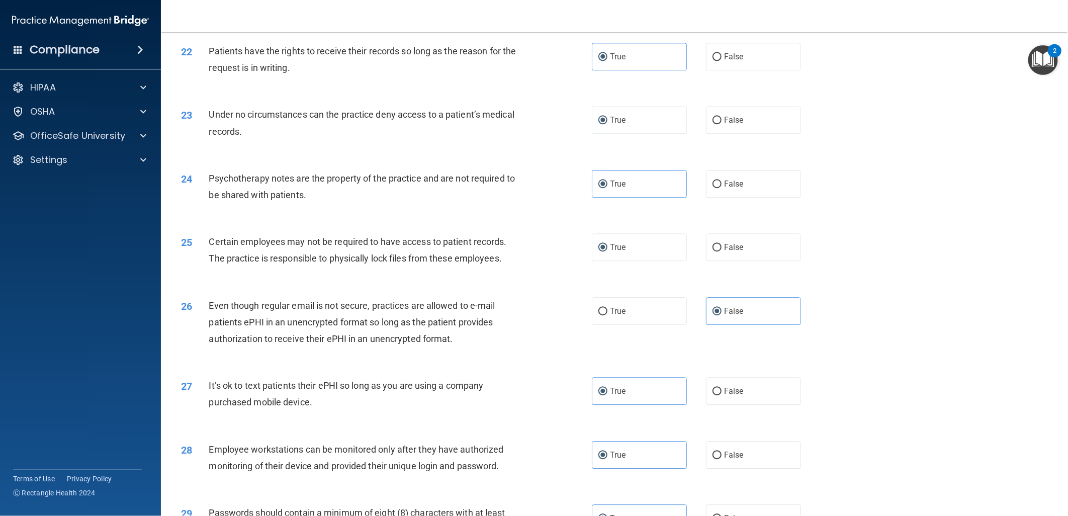
scroll to position [1617, 0]
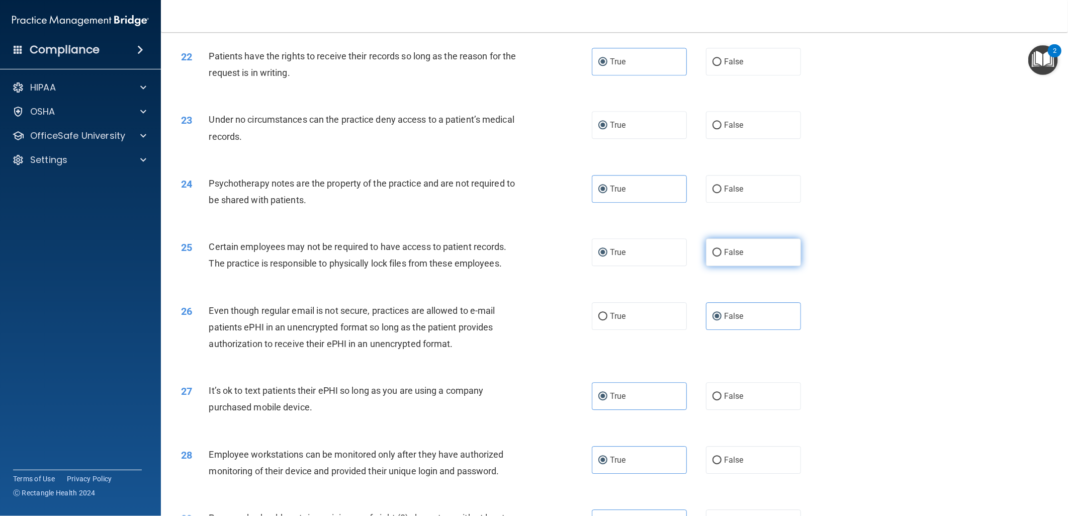
click at [780, 266] on label "False" at bounding box center [753, 252] width 95 height 28
click at [721, 256] on input "False" at bounding box center [716, 253] width 9 height 8
radio input "true"
click at [630, 266] on label "True" at bounding box center [639, 252] width 95 height 28
click at [607, 256] on input "True" at bounding box center [602, 253] width 9 height 8
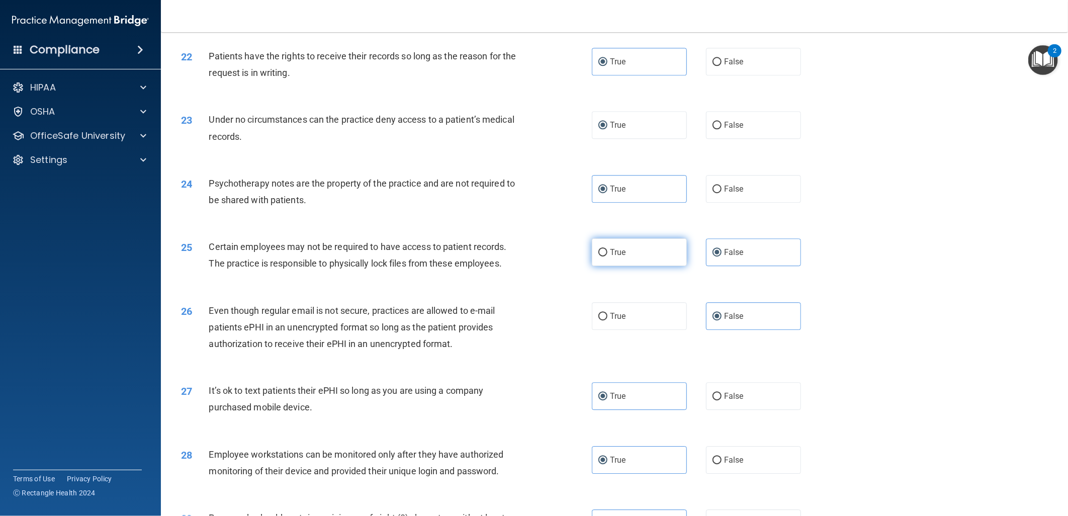
radio input "true"
radio input "false"
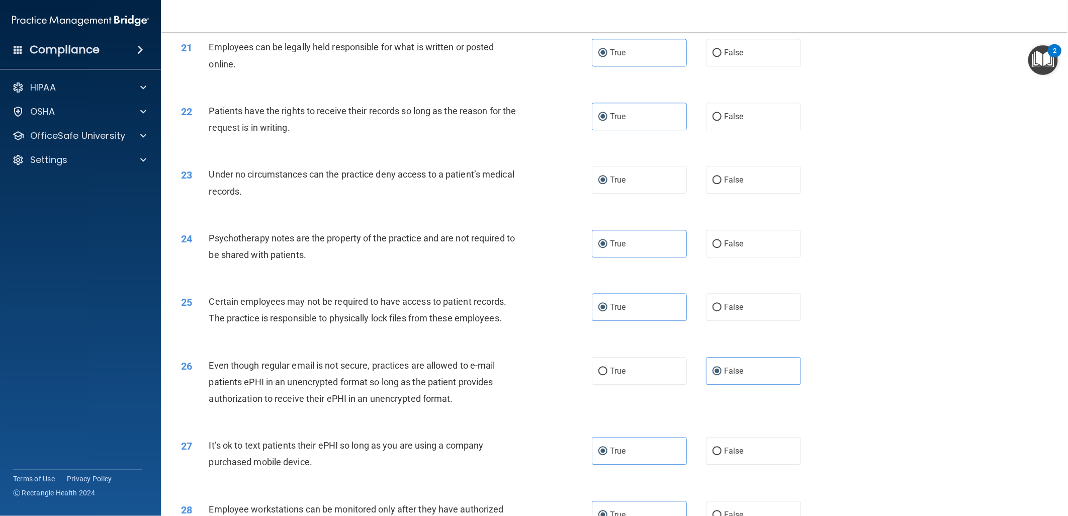
scroll to position [1841, 0]
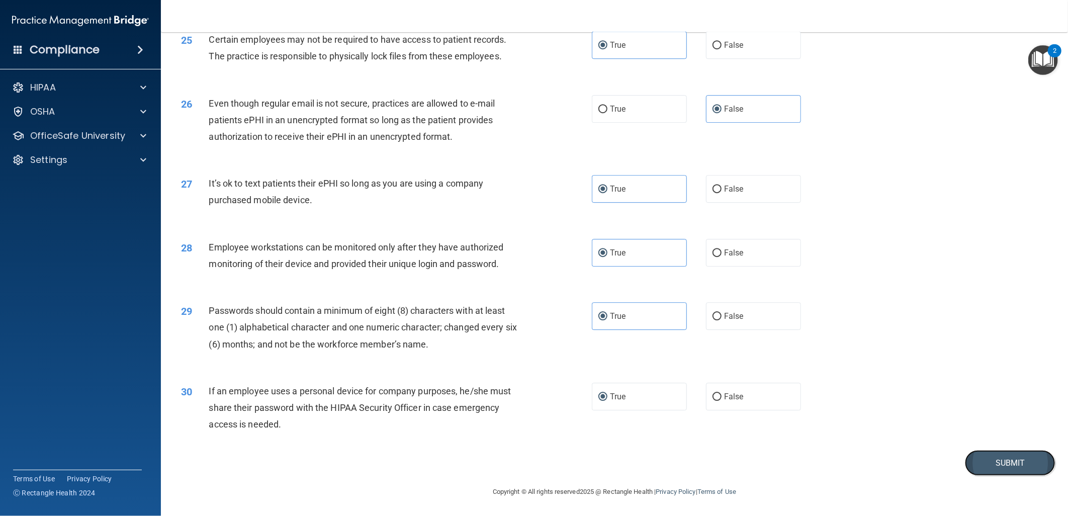
click at [987, 467] on button "Submit" at bounding box center [1010, 463] width 90 height 26
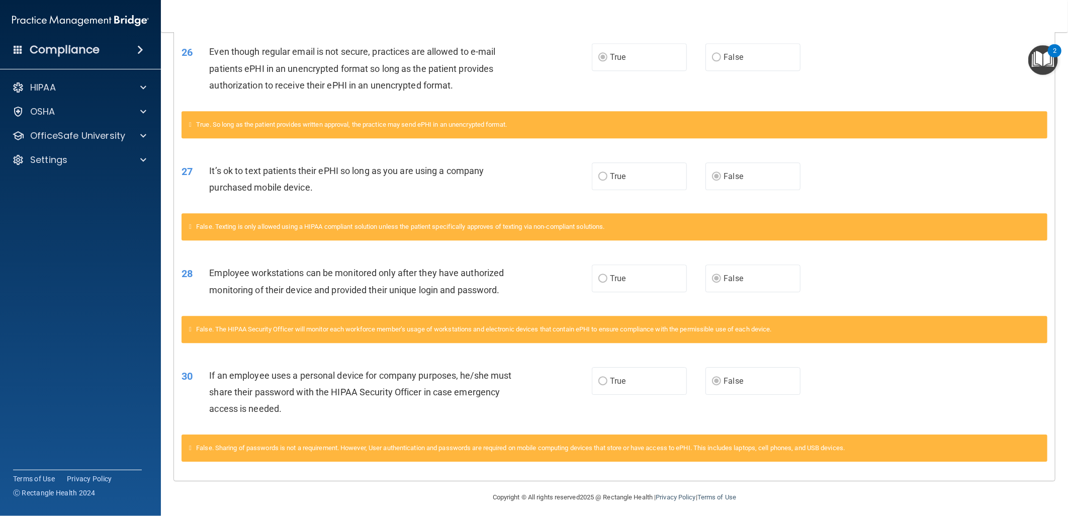
scroll to position [1741, 0]
